Goal: Information Seeking & Learning: Find specific fact

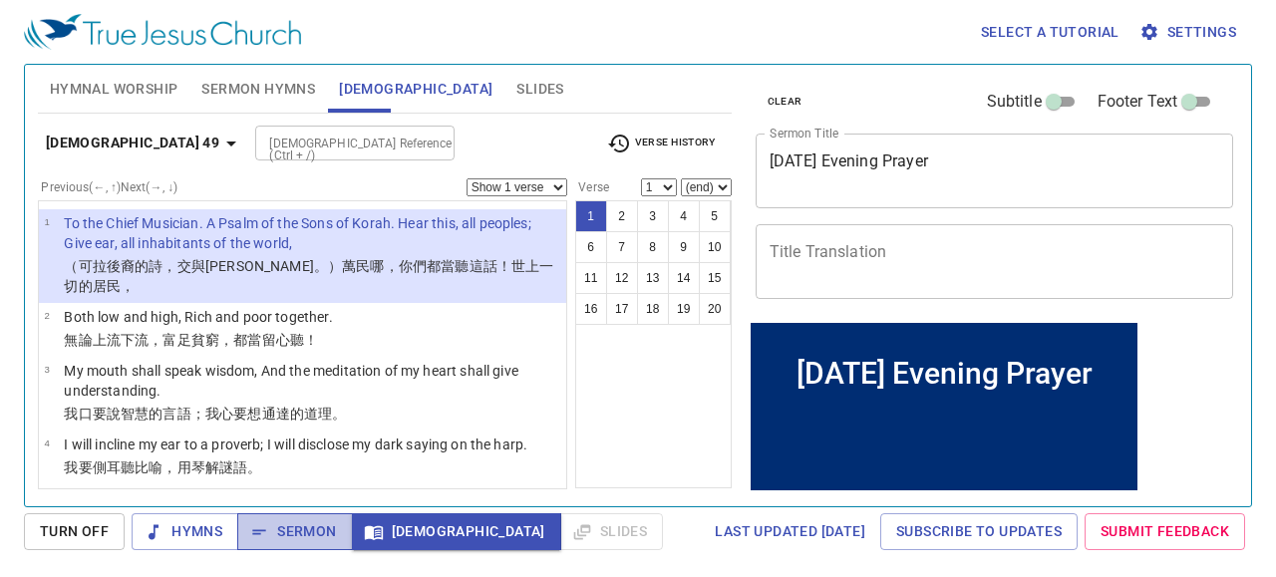
click at [266, 497] on icon "button" at bounding box center [259, 532] width 20 height 20
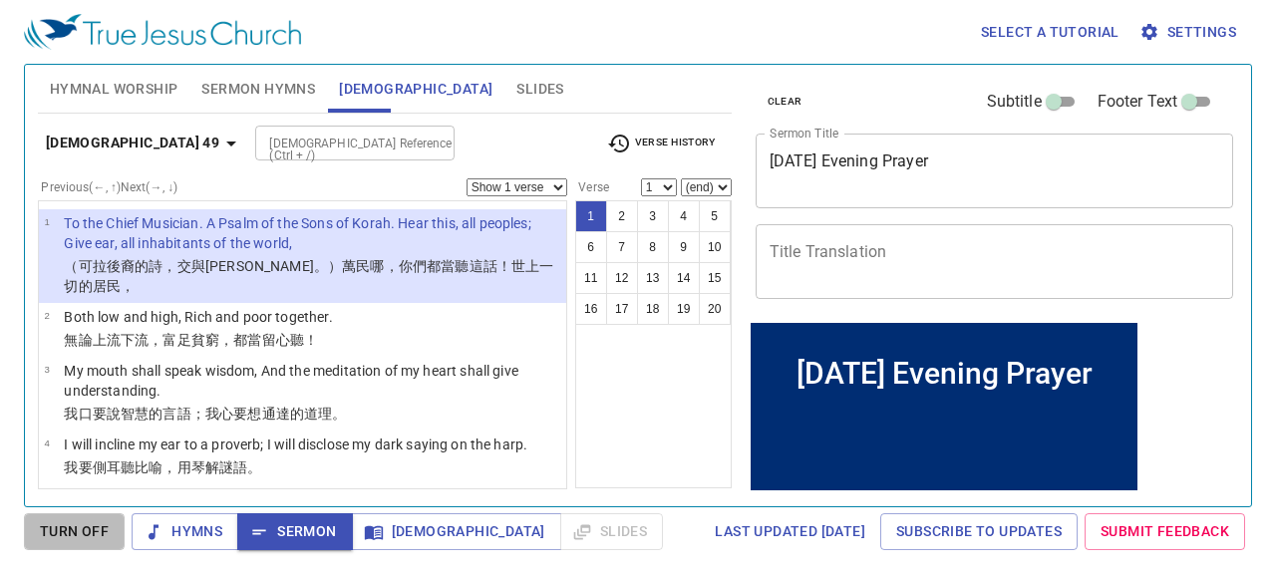
click at [80, 497] on span "Turn Off" at bounding box center [74, 532] width 69 height 25
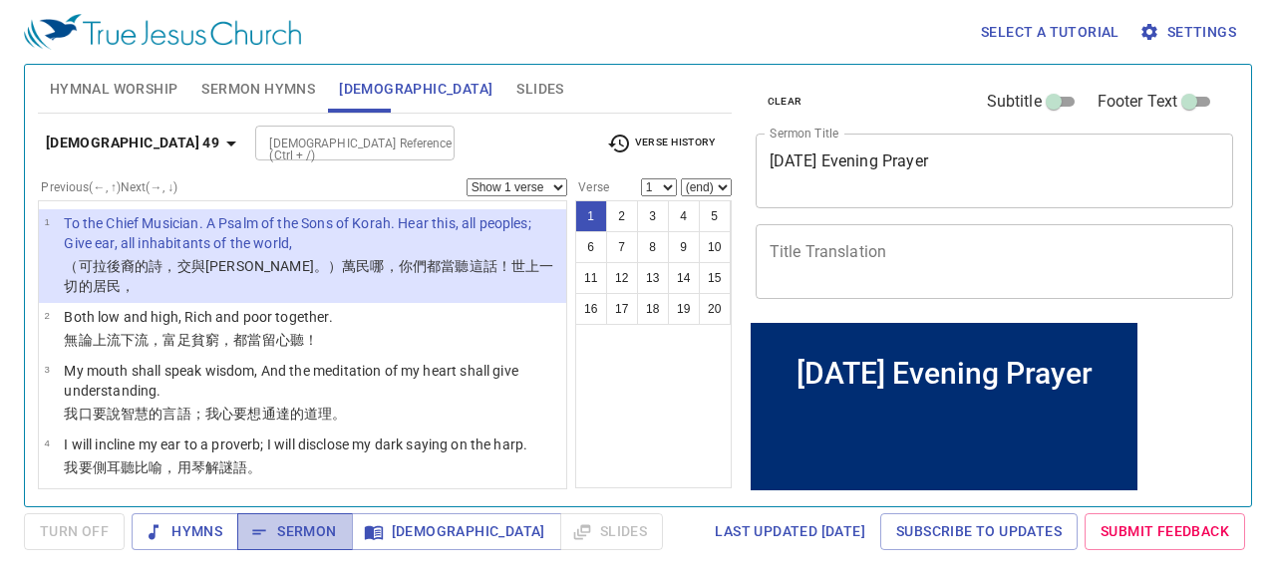
click at [305, 497] on span "Sermon" at bounding box center [294, 532] width 83 height 25
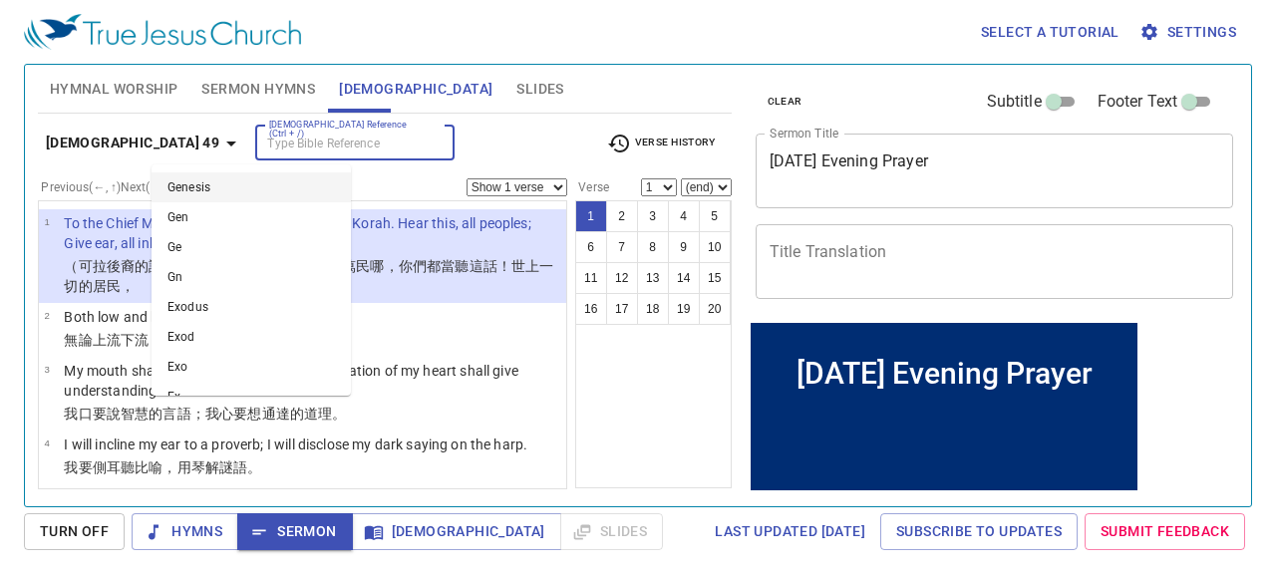
click at [261, 145] on input "Bible Reference (Ctrl + /)" at bounding box center [338, 143] width 155 height 23
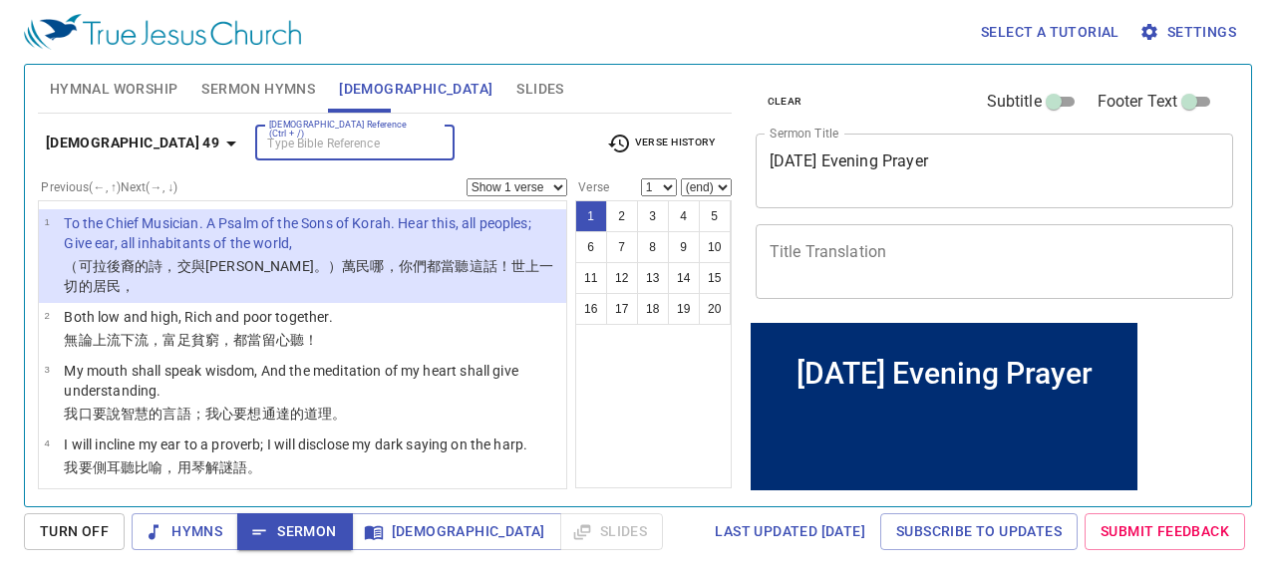
click at [261, 133] on input "Bible Reference (Ctrl + /)" at bounding box center [338, 143] width 155 height 23
click at [261, 145] on input "ps 133 1" at bounding box center [338, 143] width 155 height 23
type input "psalm 133 1"
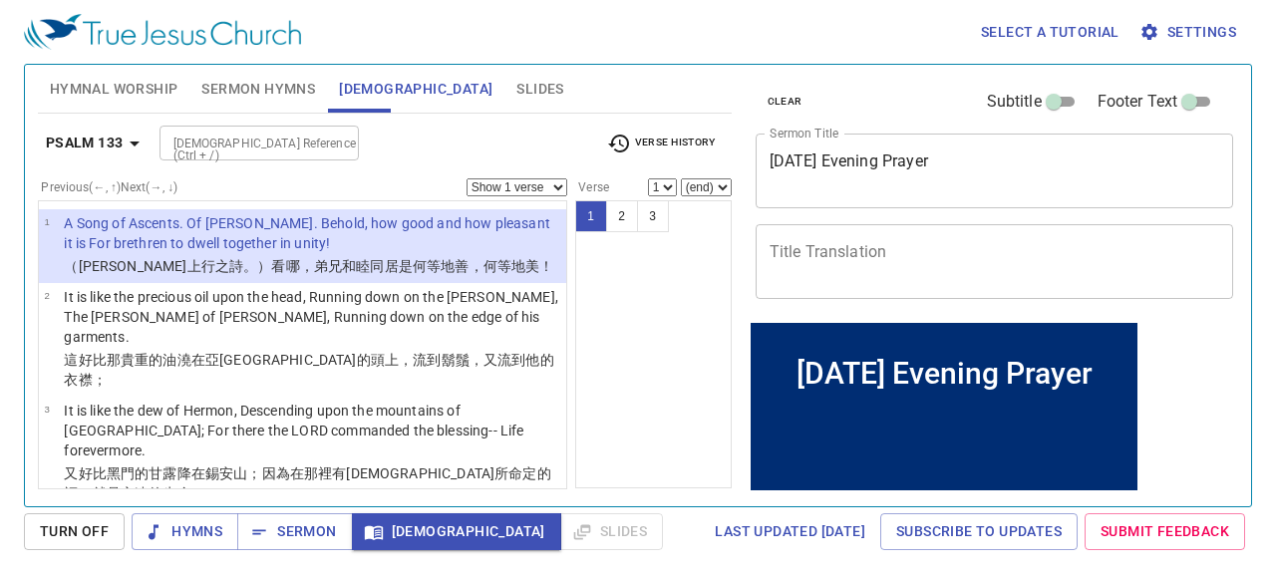
click at [190, 247] on p "A Song of Ascents. Of [PERSON_NAME]. Behold, how good and how pleasant it is Fo…" at bounding box center [312, 233] width 497 height 40
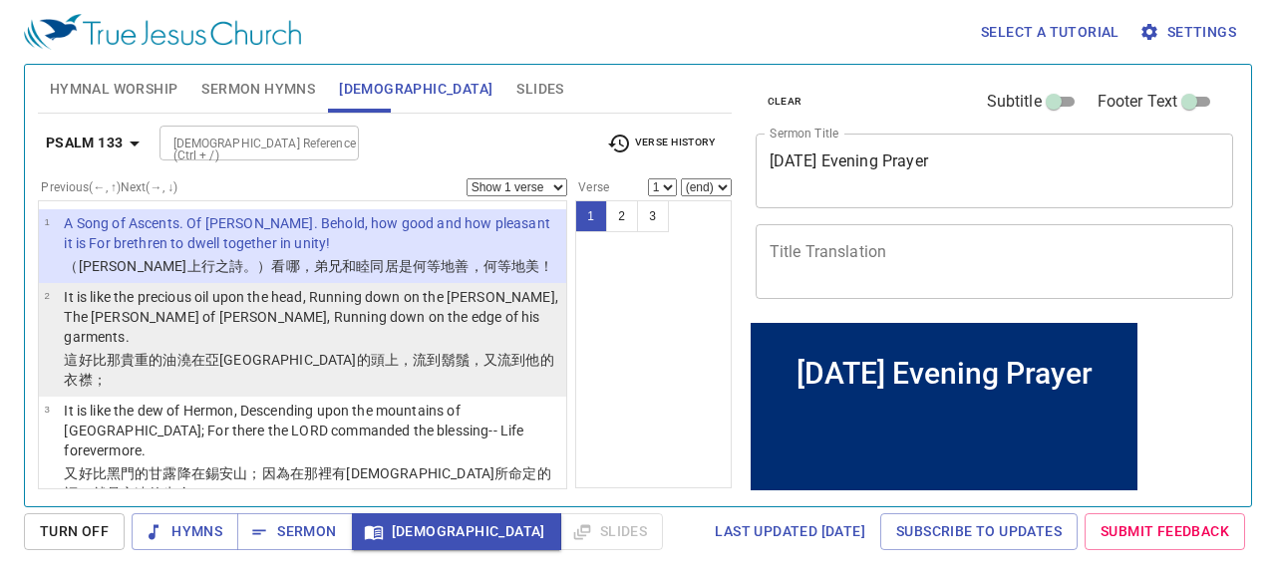
click at [240, 318] on p "It is like the precious oil upon the head, Running down on the [PERSON_NAME], T…" at bounding box center [312, 317] width 497 height 60
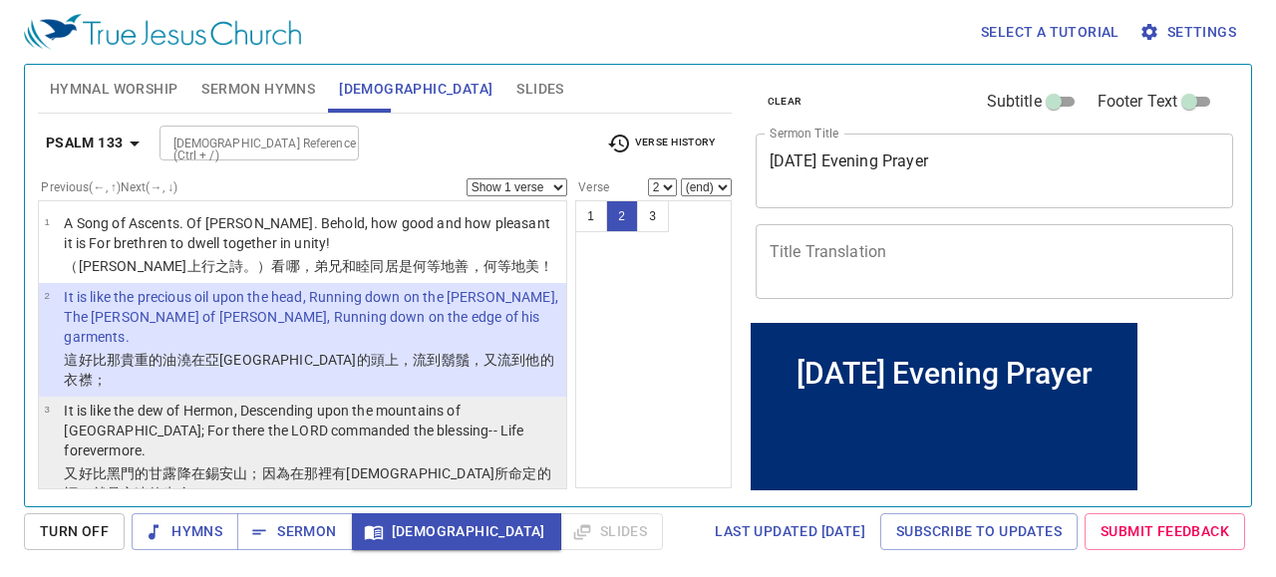
click at [236, 401] on p "It is like the dew of Hermon, Descending upon the mountains of [GEOGRAPHIC_DATA…" at bounding box center [312, 431] width 497 height 60
select select "3"
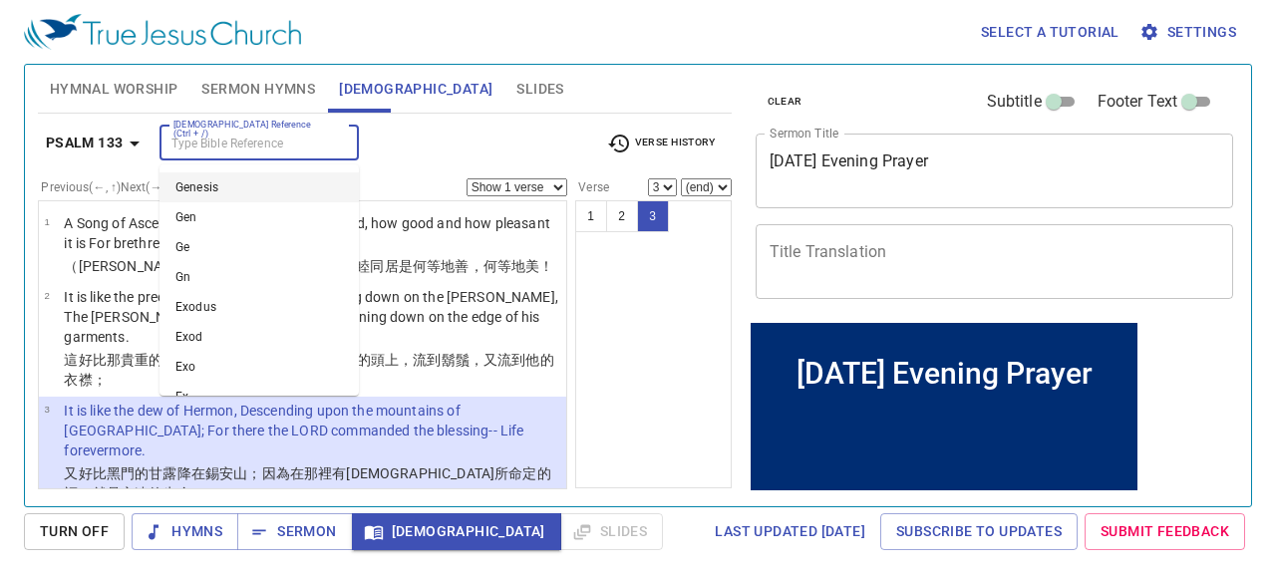
click at [254, 151] on input "Bible Reference (Ctrl + /)" at bounding box center [243, 143] width 155 height 23
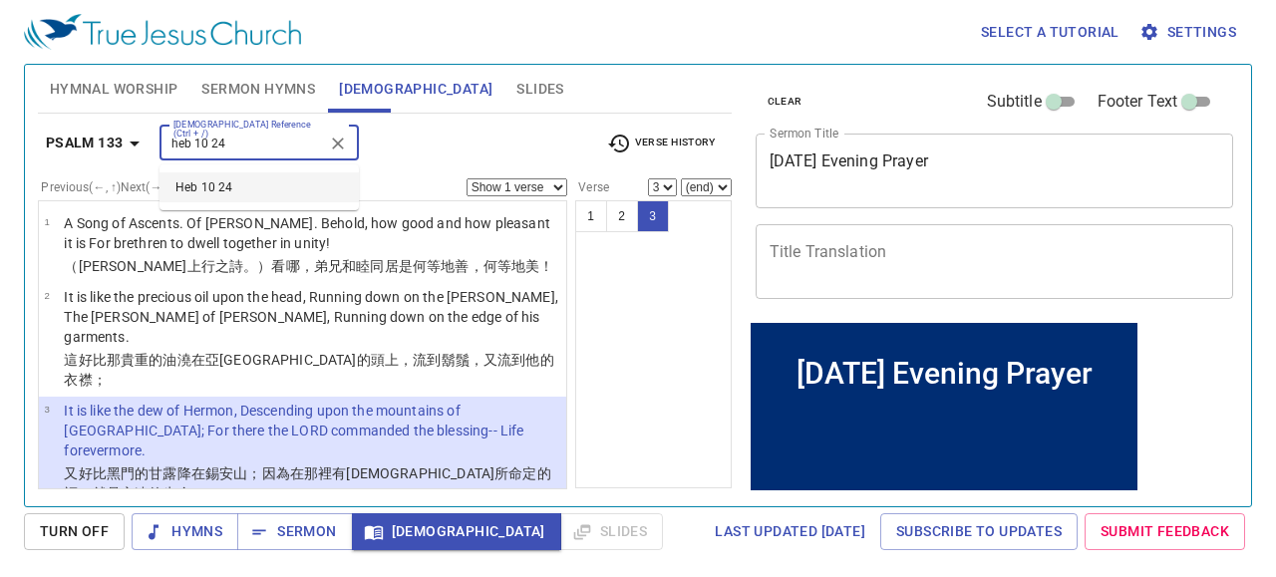
type input "heb 10 24"
select select "24"
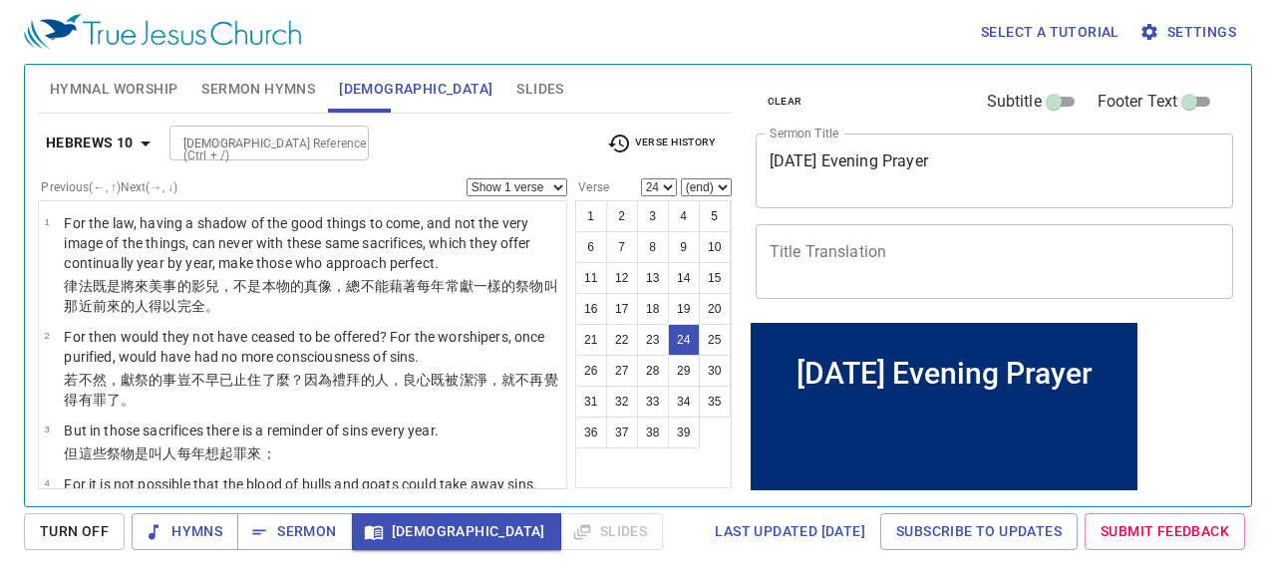
scroll to position [1669, 0]
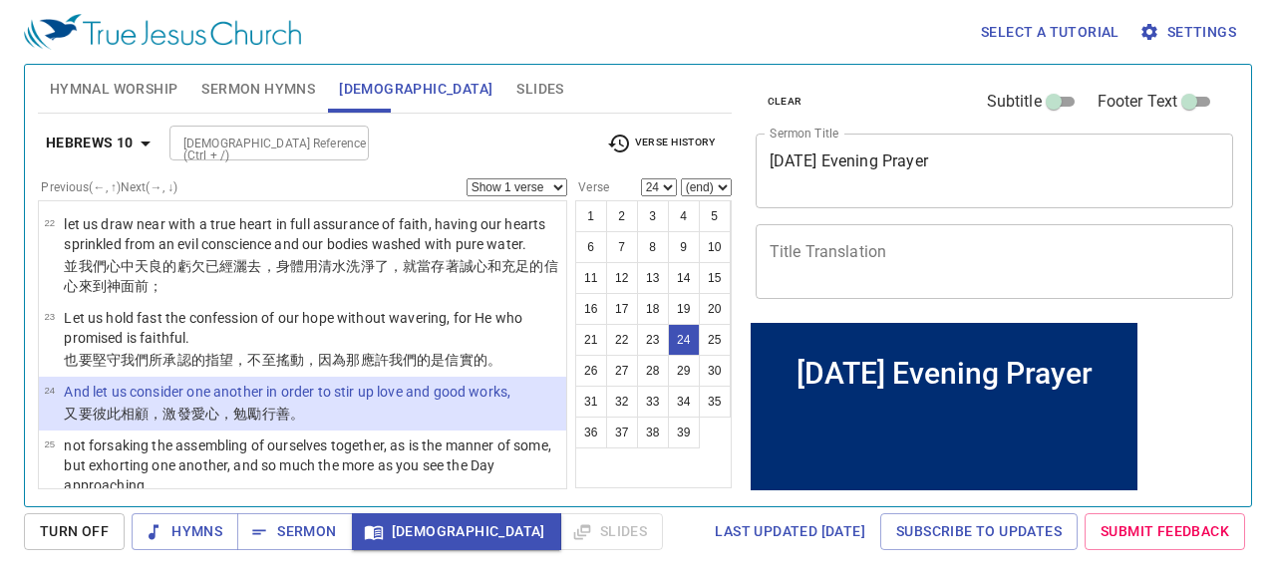
click at [542, 180] on select "Show 1 verse Show 2 verses Show 3 verses Show 4 verses Show 5 verses" at bounding box center [517, 187] width 101 height 18
click at [467, 178] on select "Show 1 verse Show 2 verses Show 3 verses Show 4 verses Show 5 verses" at bounding box center [517, 187] width 101 height 18
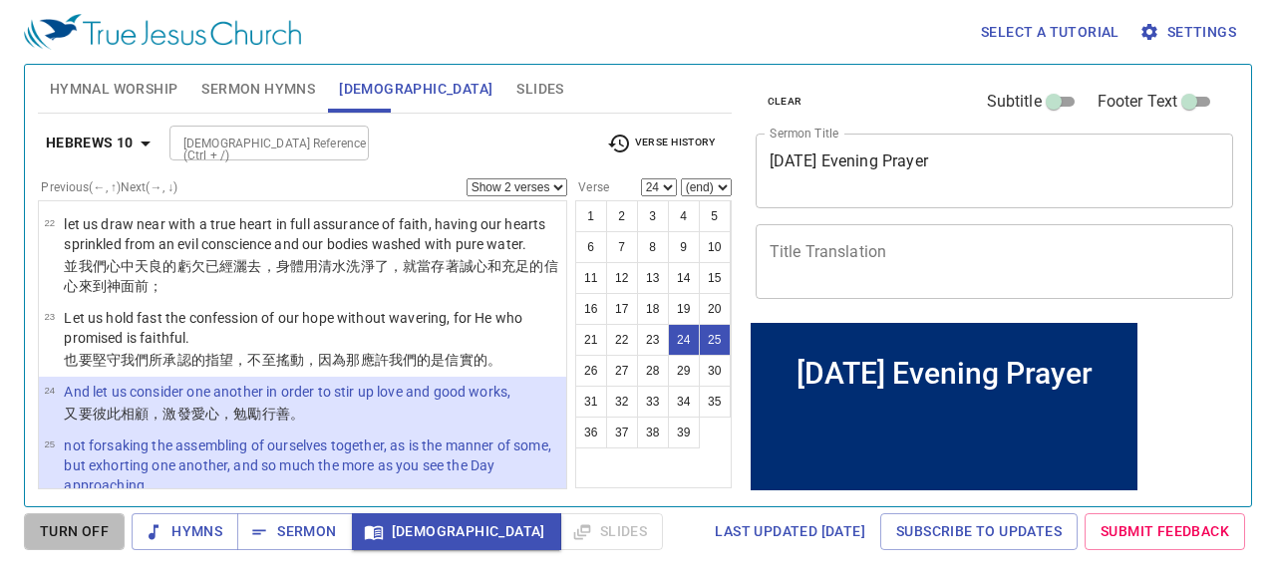
click at [82, 497] on span "Turn Off" at bounding box center [74, 532] width 69 height 25
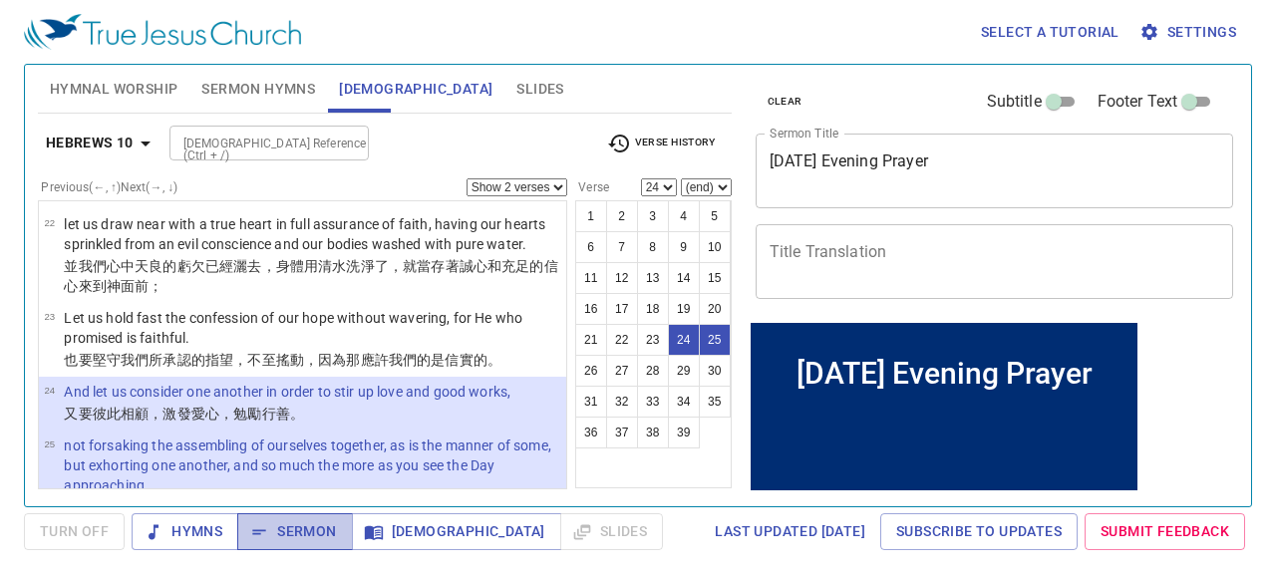
click at [300, 497] on span "Sermon" at bounding box center [294, 532] width 83 height 25
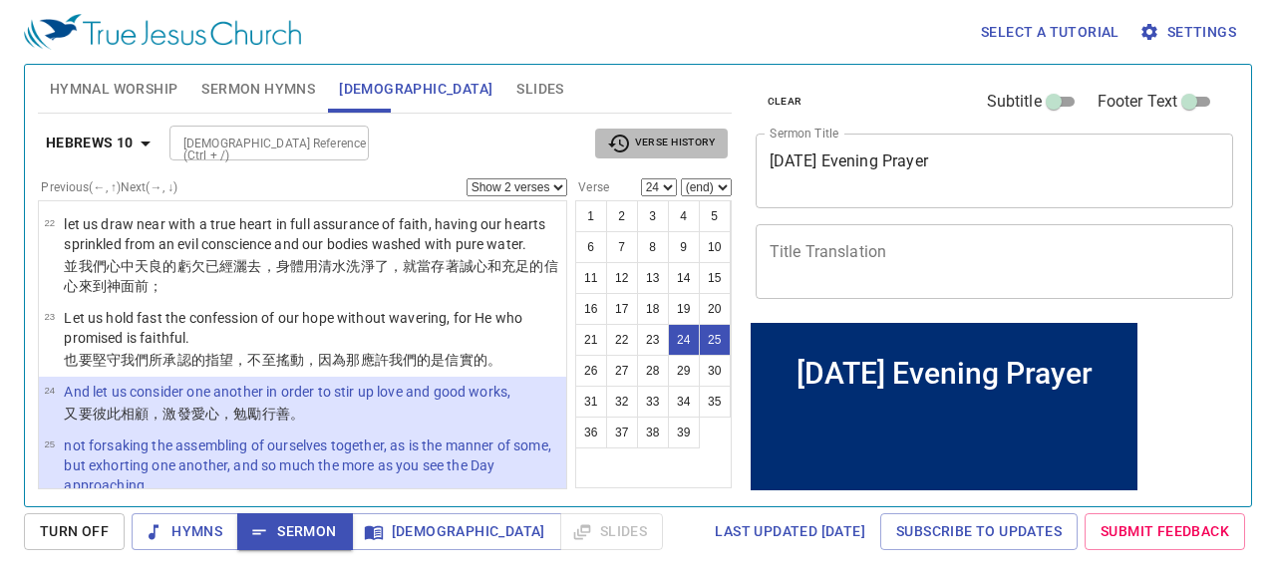
click at [677, 132] on span "Verse History" at bounding box center [661, 144] width 108 height 24
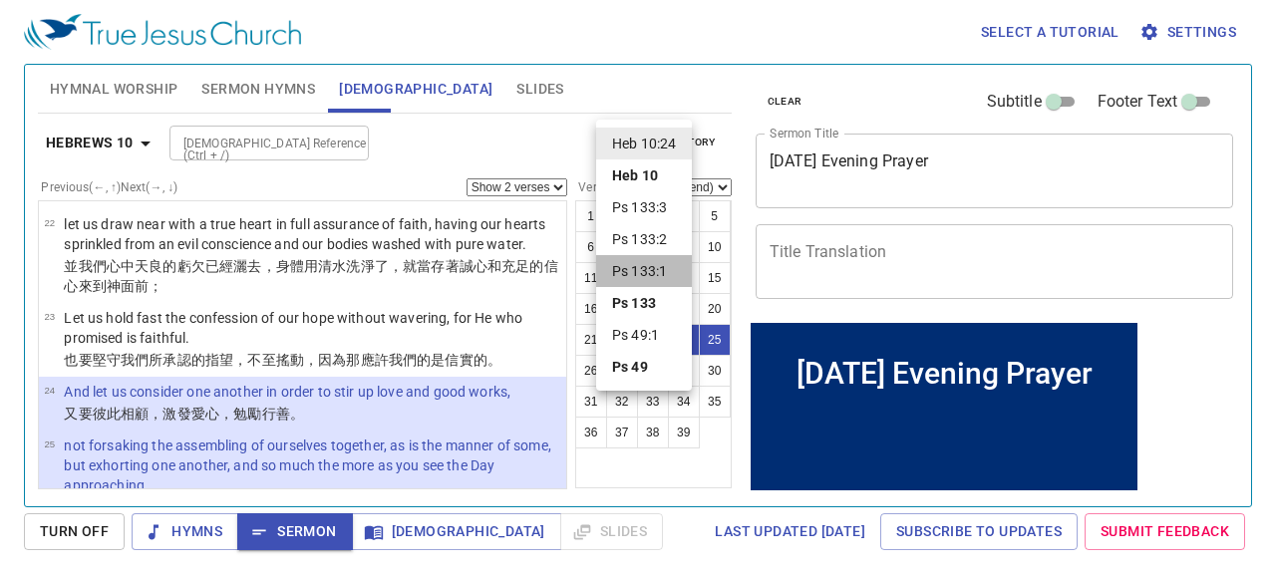
click at [660, 262] on li "Ps 133:1" at bounding box center [644, 271] width 96 height 32
select select "1"
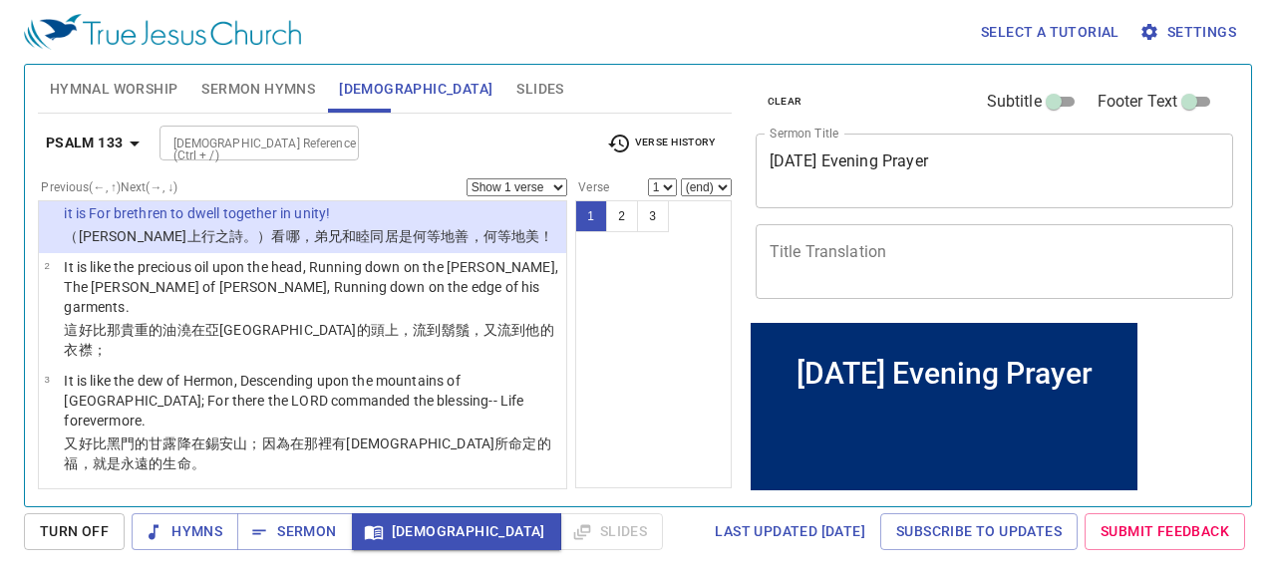
scroll to position [0, 0]
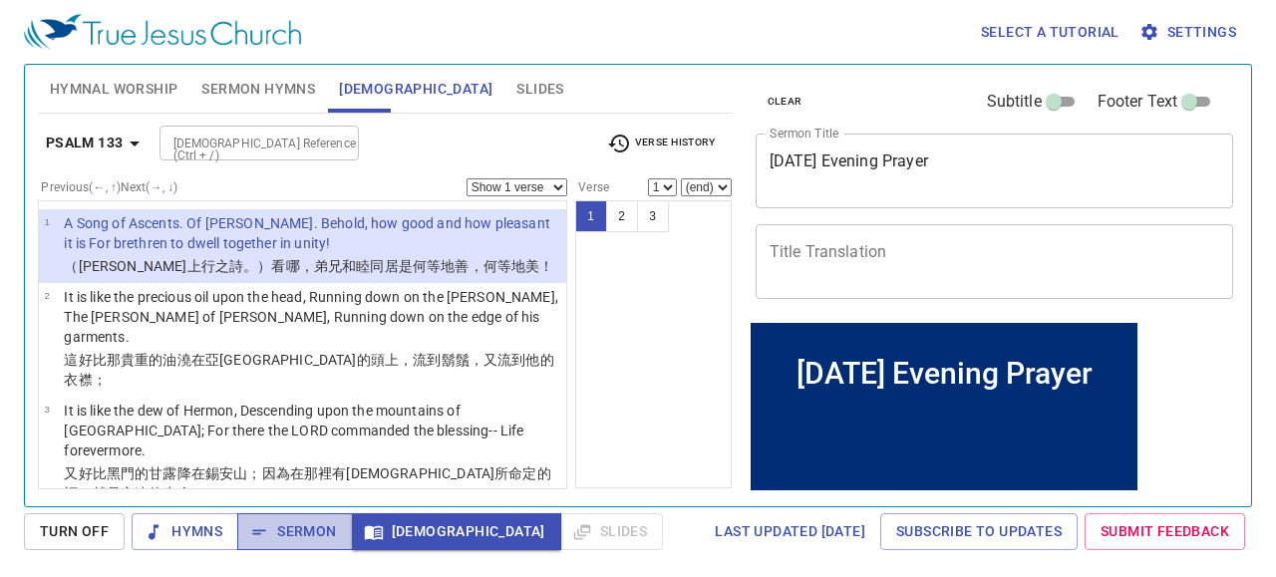
click at [272, 497] on span "Sermon" at bounding box center [294, 532] width 83 height 25
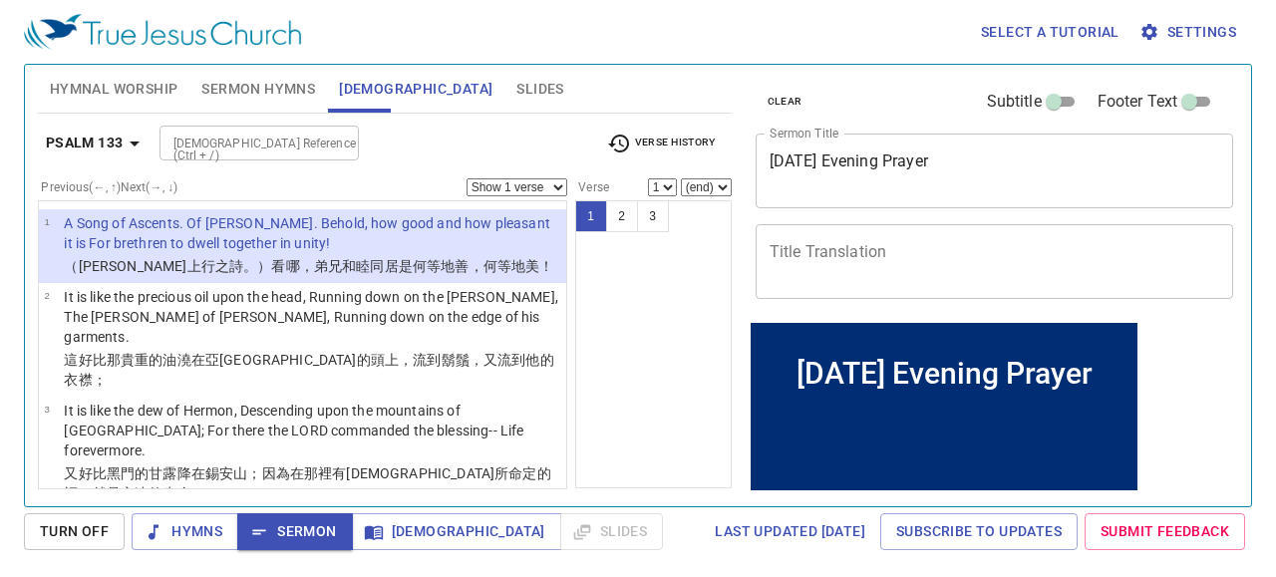
click at [0, 0] on div "Last updated 7/2/2025 Subscribe to Updates Submit Feedback" at bounding box center [0, 0] width 0 height 0
click at [0, 0] on span "Bible" at bounding box center [0, 0] width 0 height 0
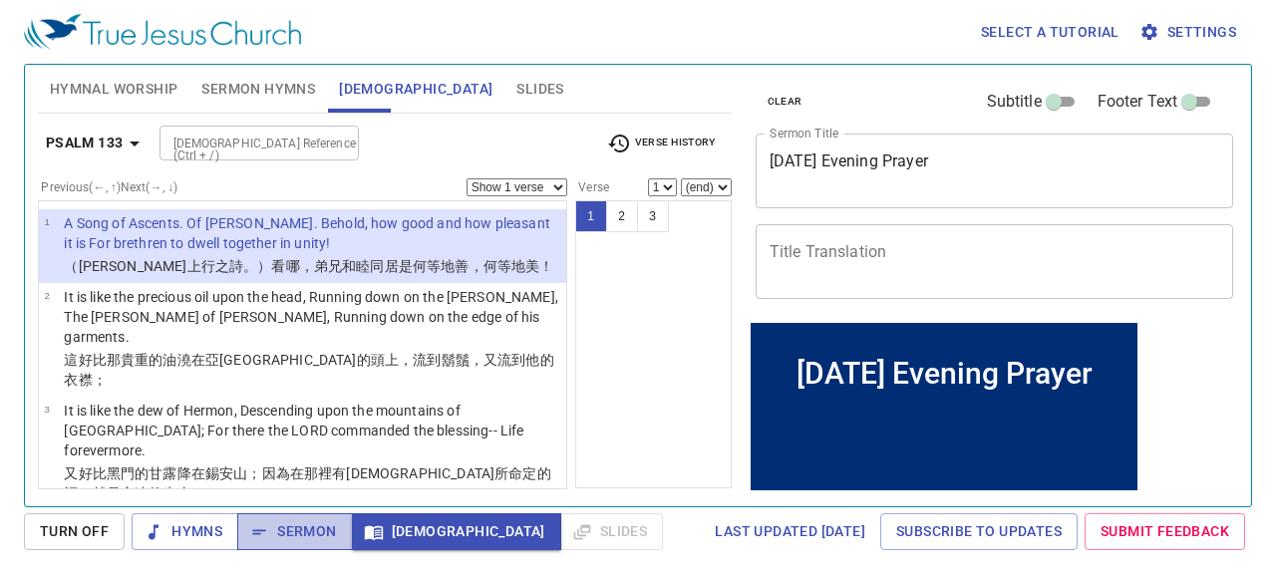
click at [302, 497] on span "Sermon" at bounding box center [294, 532] width 83 height 25
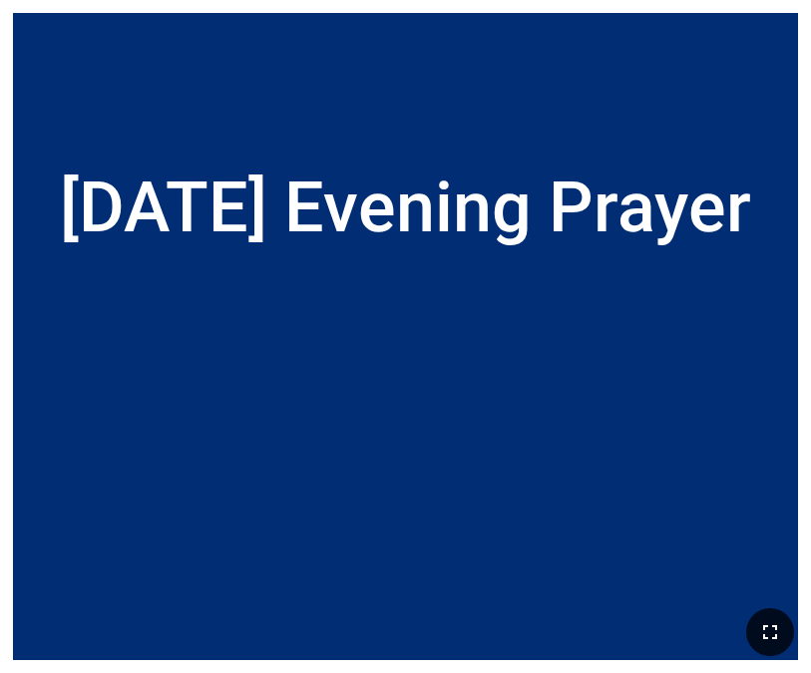
click at [763, 624] on icon "button" at bounding box center [770, 632] width 24 height 24
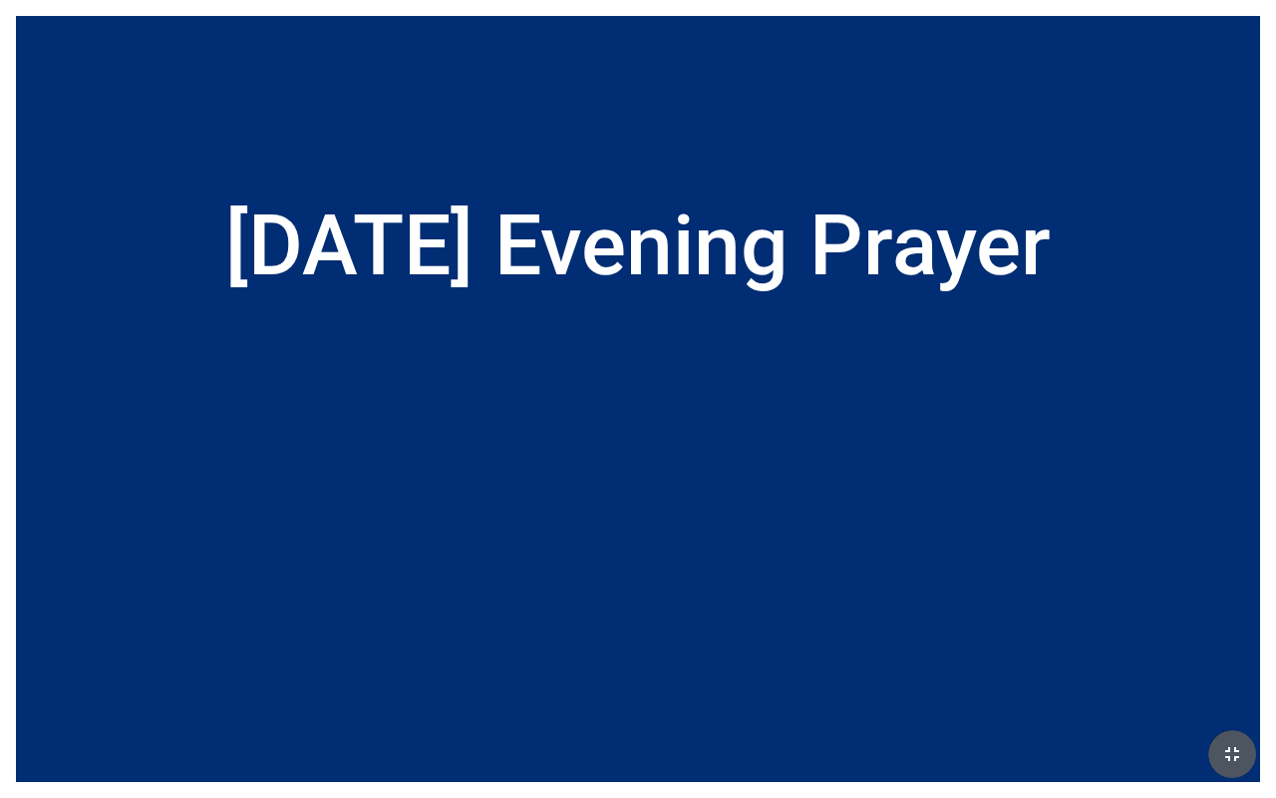
click at [810, 672] on button "button" at bounding box center [1233, 754] width 48 height 48
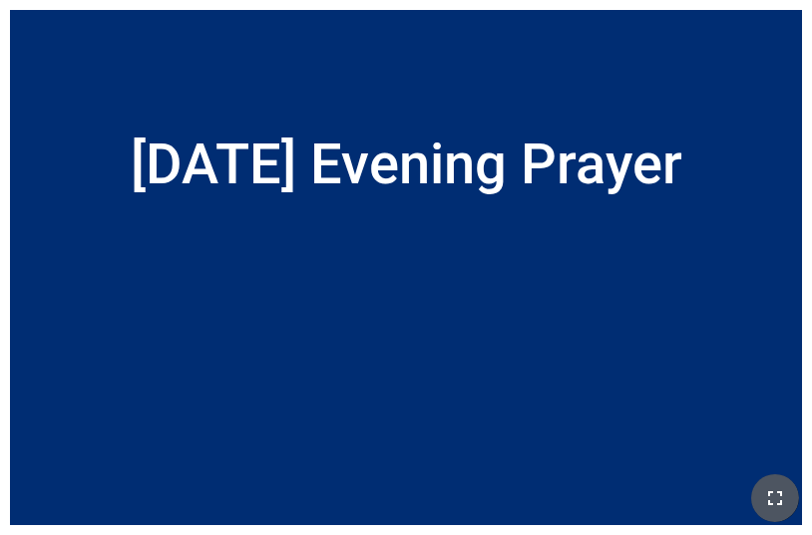
click at [768, 500] on icon "button" at bounding box center [775, 499] width 24 height 24
